Goal: Register for event/course

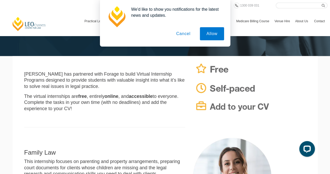
click at [188, 35] on button "Cancel" at bounding box center [183, 33] width 27 height 13
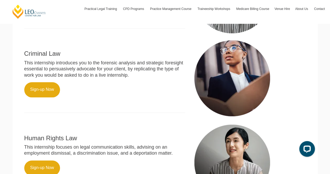
scroll to position [270, 0]
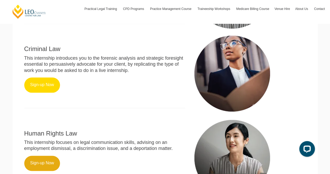
click at [39, 84] on link "Sign-up Now" at bounding box center [42, 84] width 36 height 15
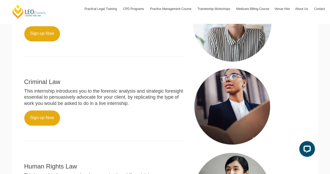
scroll to position [237, 0]
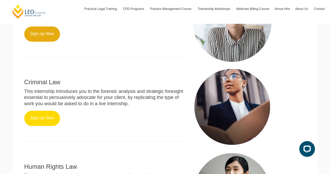
click at [42, 122] on link "Sign-up Now" at bounding box center [42, 117] width 36 height 15
